Goal: Find contact information

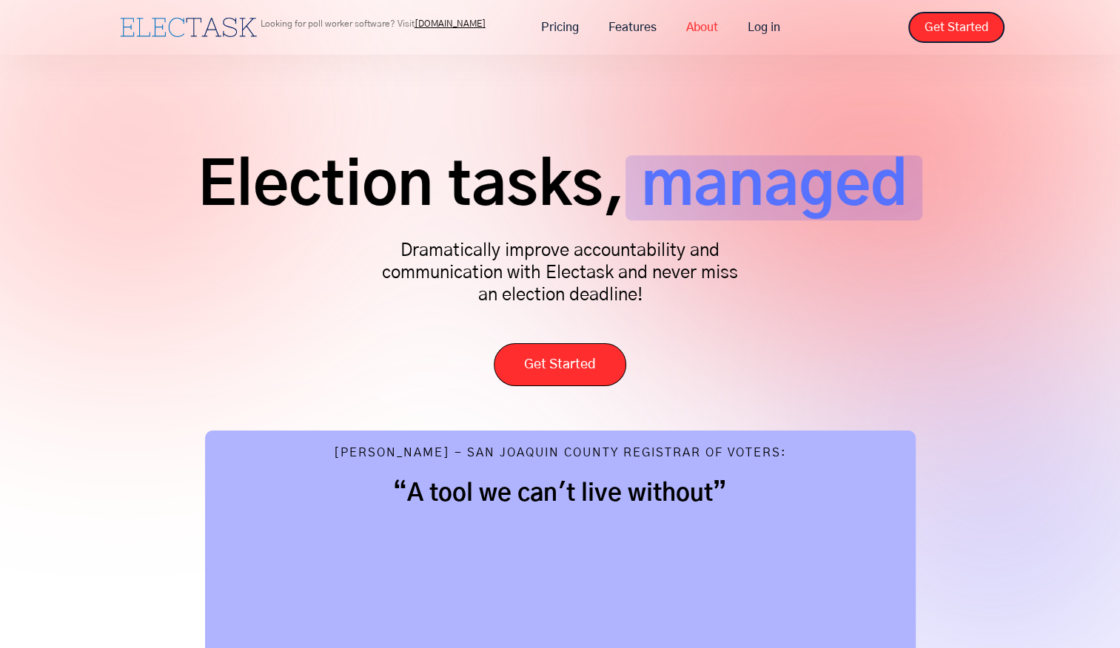
click at [706, 30] on link "About" at bounding box center [701, 27] width 61 height 31
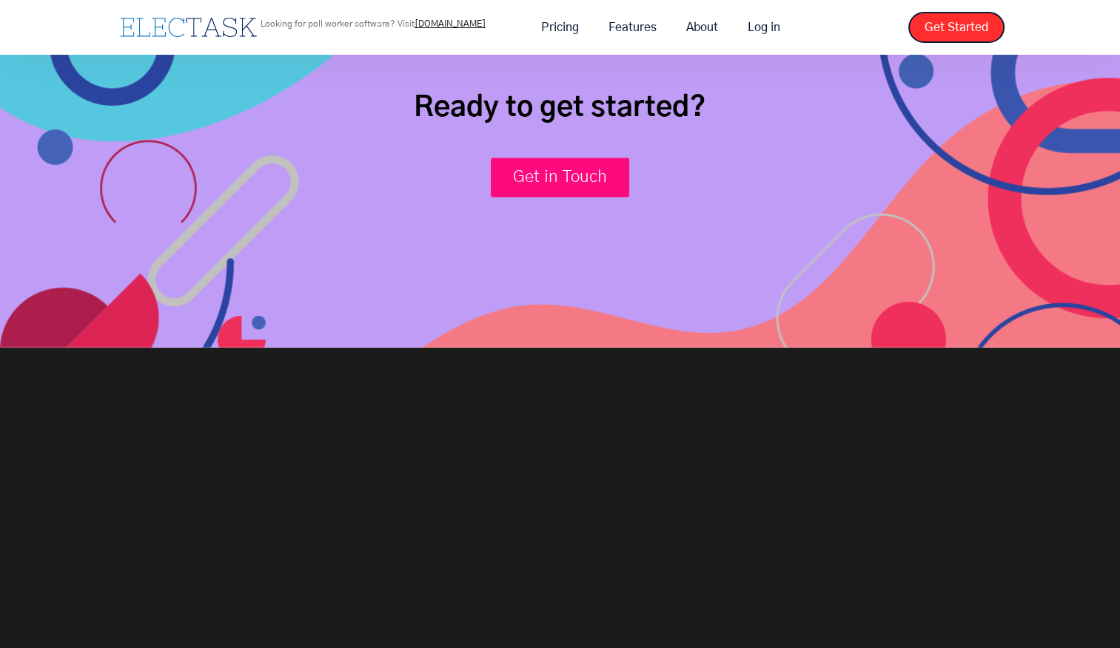
scroll to position [2289, 0]
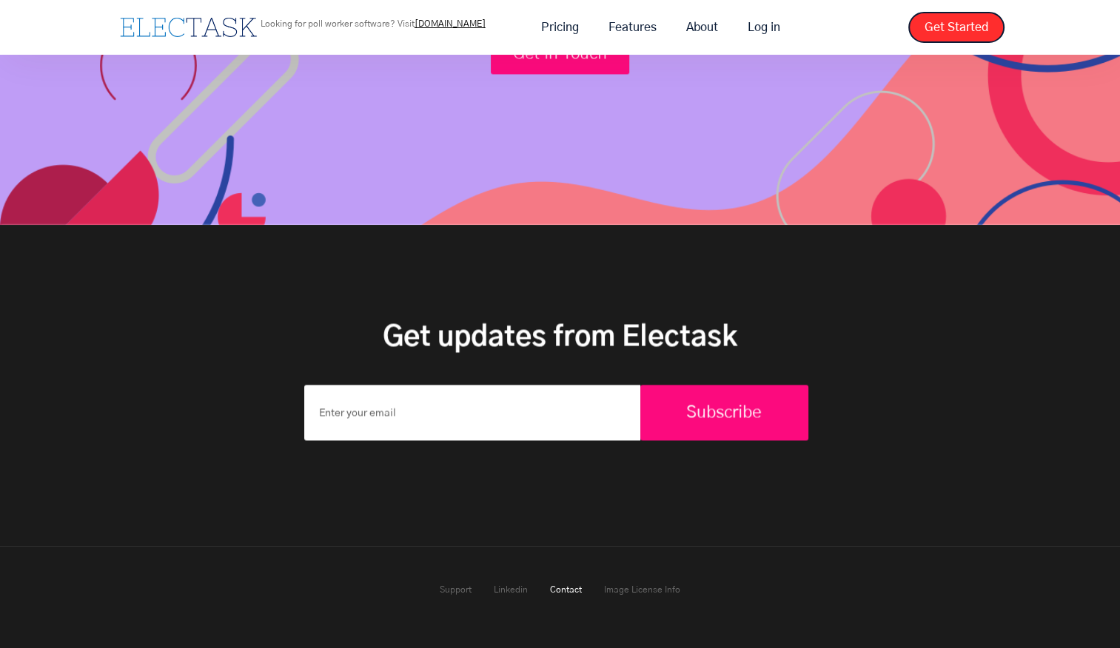
click at [554, 591] on link "Contact" at bounding box center [566, 589] width 32 height 9
click at [565, 590] on link "Contact" at bounding box center [566, 589] width 32 height 9
click at [455, 591] on link "Support" at bounding box center [456, 589] width 32 height 9
click at [651, 591] on link "Image License Info" at bounding box center [642, 589] width 76 height 9
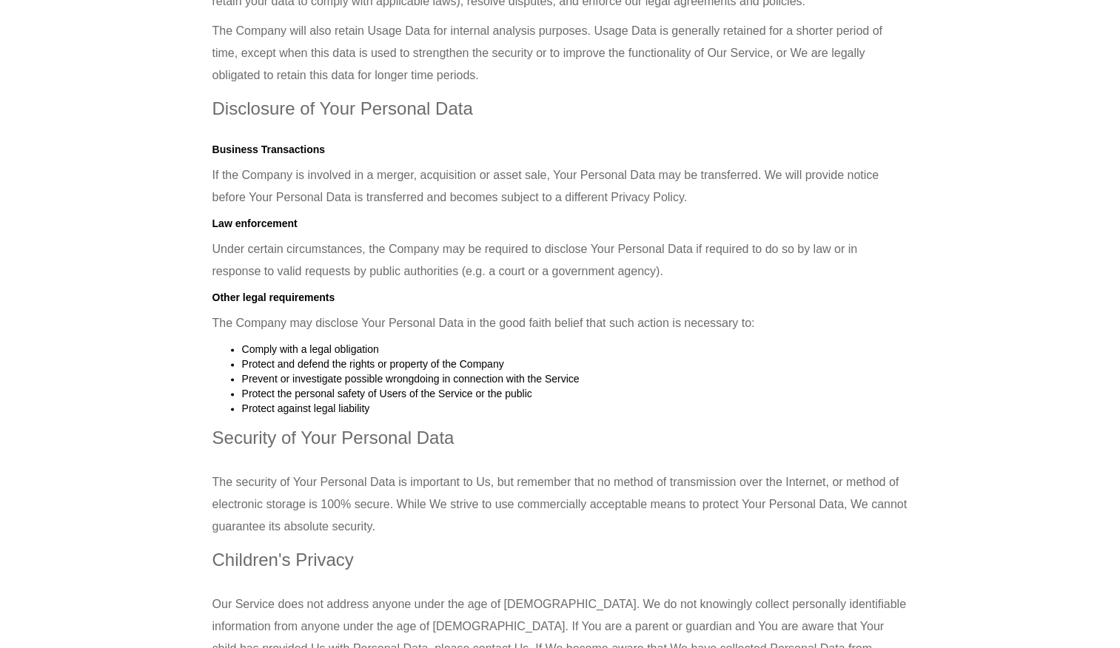
scroll to position [1820, 0]
